Goal: Navigation & Orientation: Find specific page/section

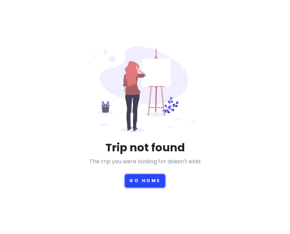
click at [135, 187] on button "Go Home" at bounding box center [145, 180] width 40 height 13
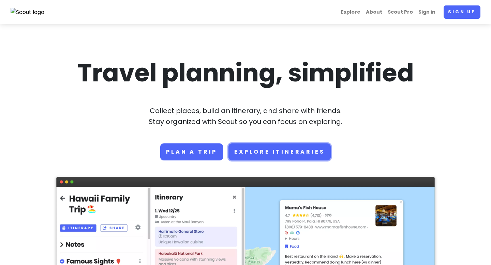
click at [273, 146] on link "Explore Itineraries" at bounding box center [280, 152] width 102 height 17
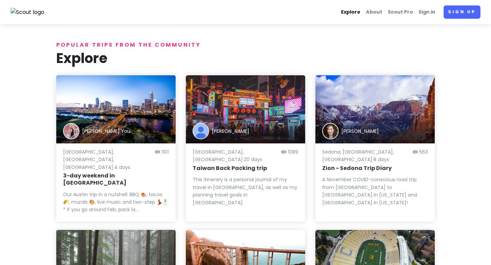
click at [290, 14] on link "Explore" at bounding box center [351, 11] width 25 height 13
click at [290, 13] on link "Explore" at bounding box center [351, 11] width 25 height 13
click at [290, 123] on div "[PERSON_NAME]" at bounding box center [375, 131] width 106 height 16
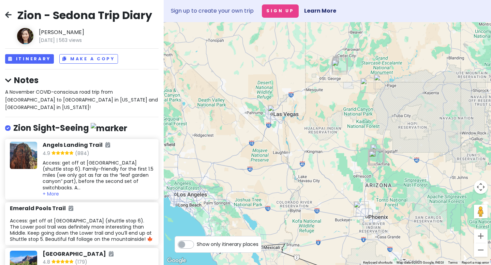
click at [9, 14] on icon at bounding box center [8, 14] width 6 height 5
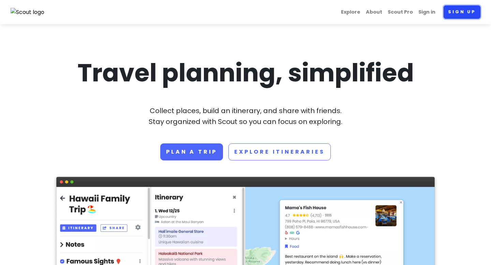
click at [458, 11] on link "Sign up" at bounding box center [462, 11] width 37 height 13
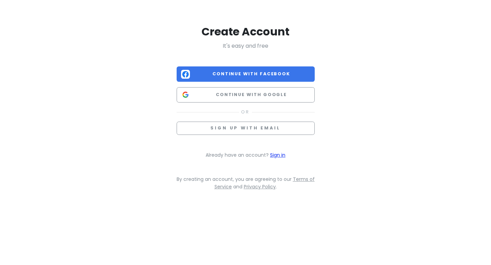
click at [282, 154] on link "Sign in" at bounding box center [277, 155] width 15 height 7
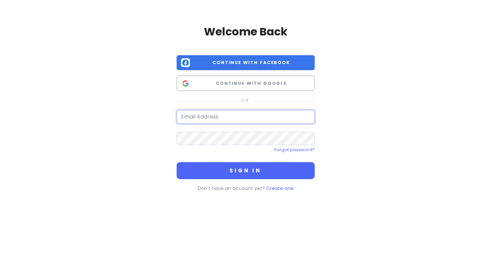
type input "[EMAIL_ADDRESS][DOMAIN_NAME]"
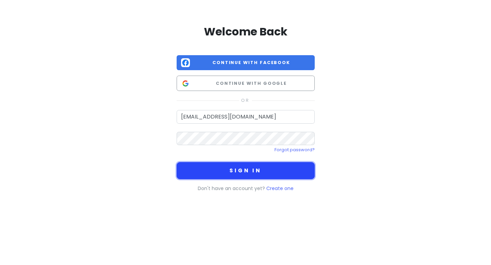
click at [244, 171] on button "Sign in" at bounding box center [246, 170] width 138 height 17
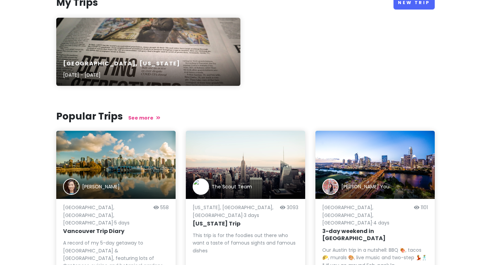
scroll to position [70, 0]
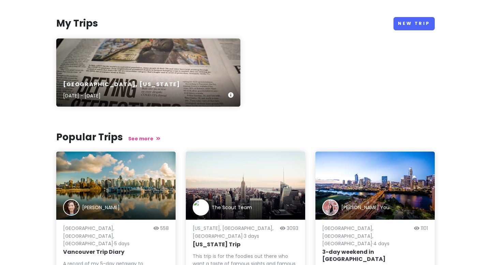
click at [155, 60] on div "[GEOGRAPHIC_DATA], [US_STATE] [DATE] - [DATE]" at bounding box center [148, 73] width 184 height 68
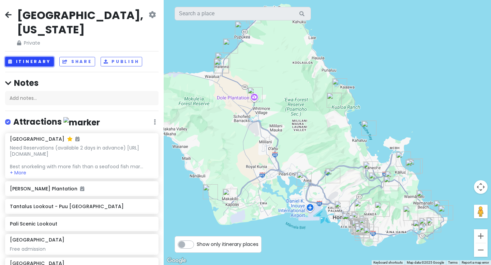
click at [24, 57] on button "Itinerary" at bounding box center [29, 62] width 49 height 10
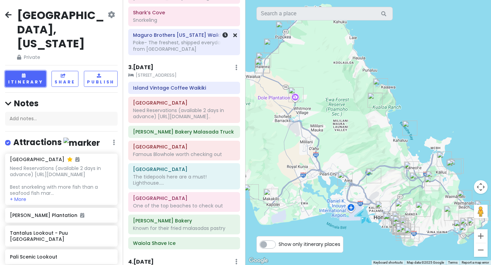
scroll to position [283, 0]
